Goal: Information Seeking & Learning: Check status

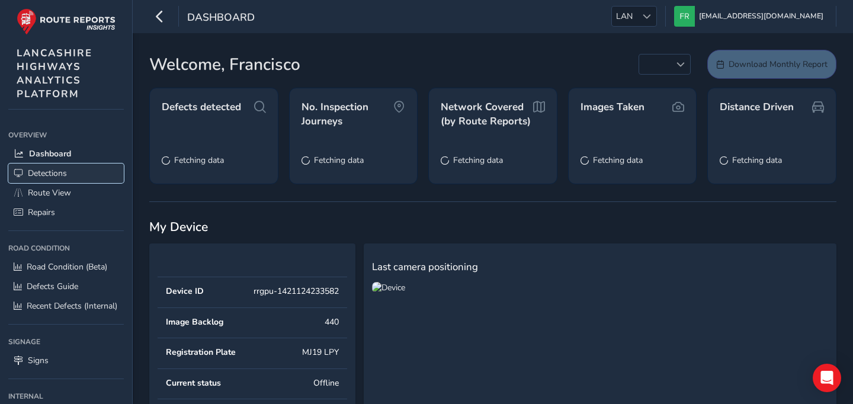
click at [72, 168] on link "Detections" at bounding box center [65, 173] width 115 height 20
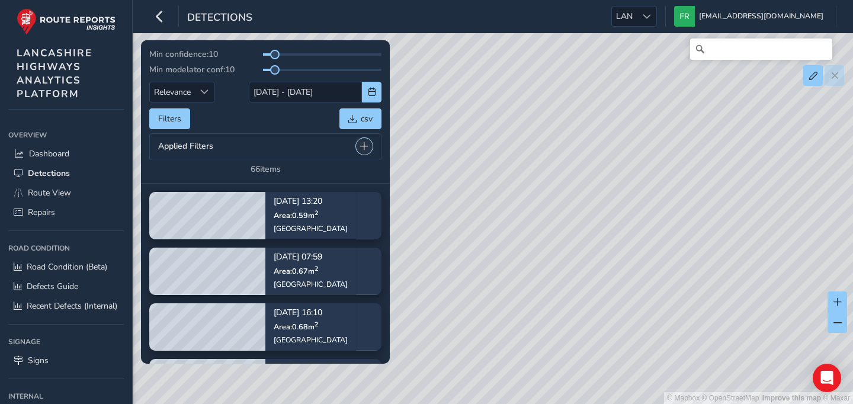
click at [362, 147] on span at bounding box center [364, 146] width 8 height 8
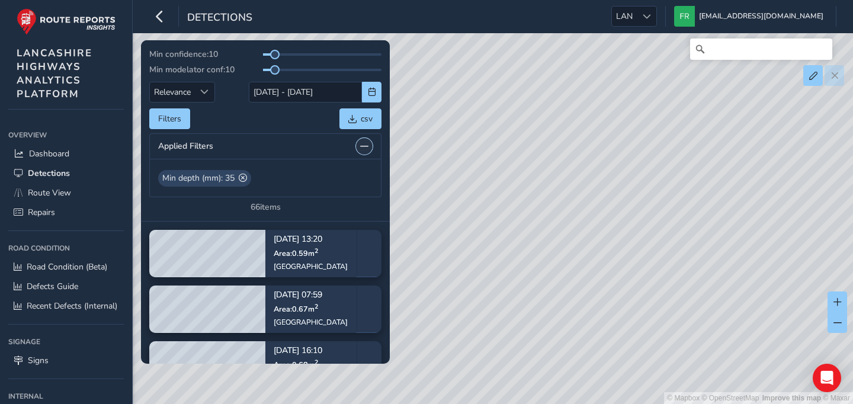
click at [362, 147] on span at bounding box center [364, 146] width 8 height 8
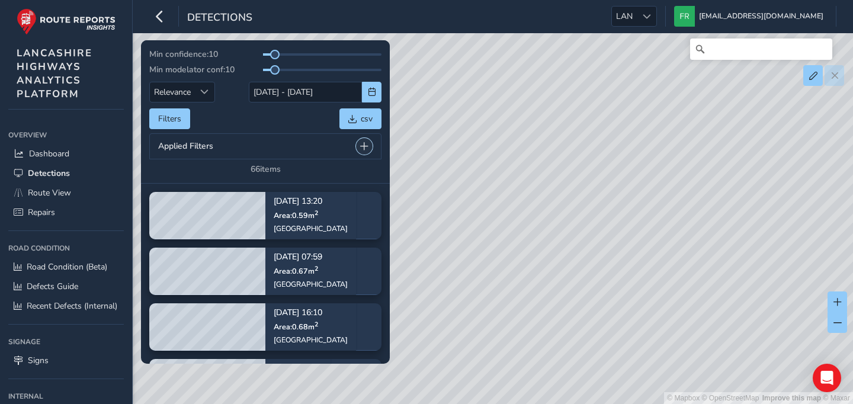
click at [362, 147] on span at bounding box center [364, 146] width 8 height 8
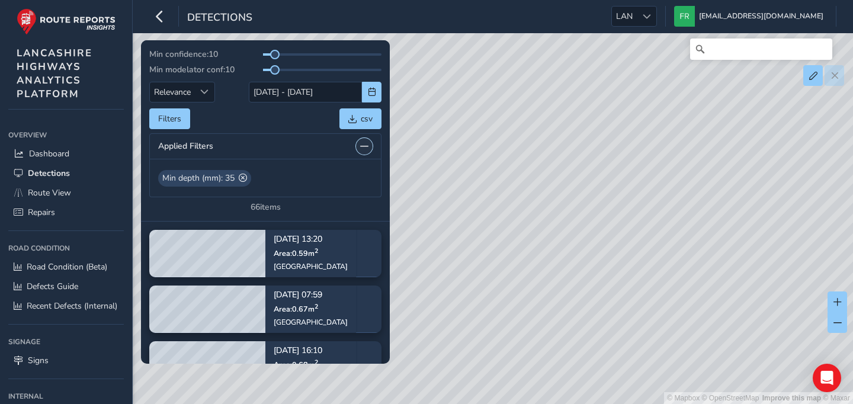
click at [362, 147] on span at bounding box center [364, 146] width 8 height 8
